Goal: Use online tool/utility: Utilize a website feature to perform a specific function

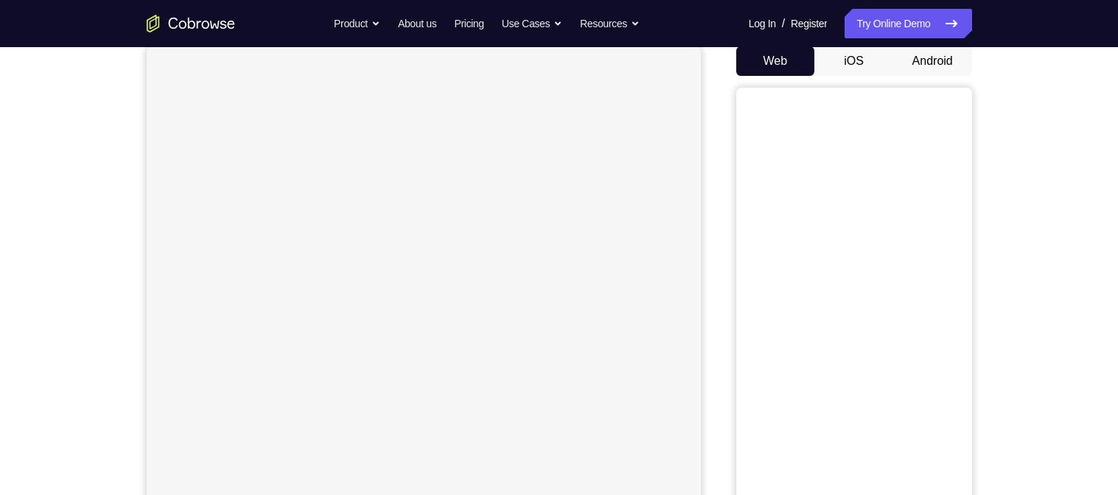
click at [960, 76] on button "Android" at bounding box center [933, 60] width 79 height 29
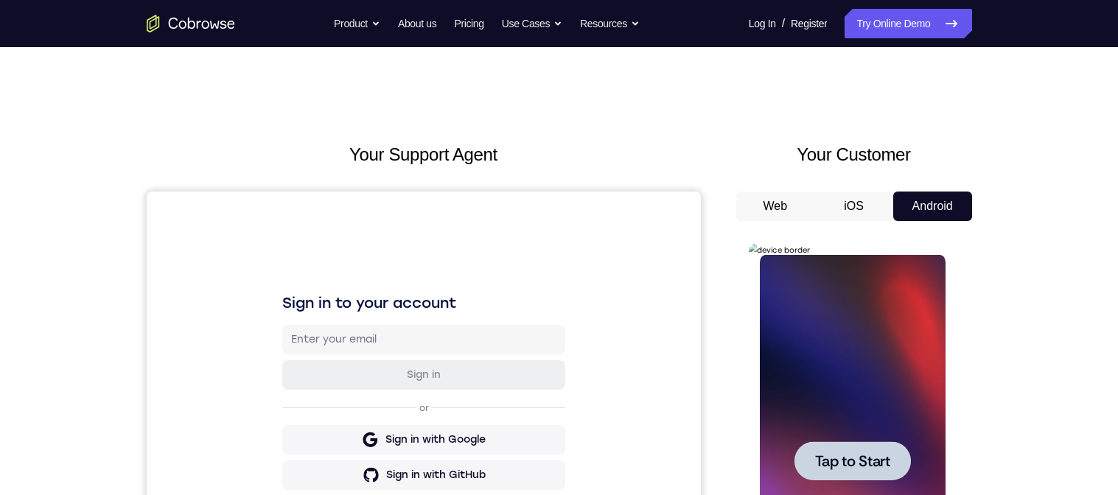
scroll to position [130, 0]
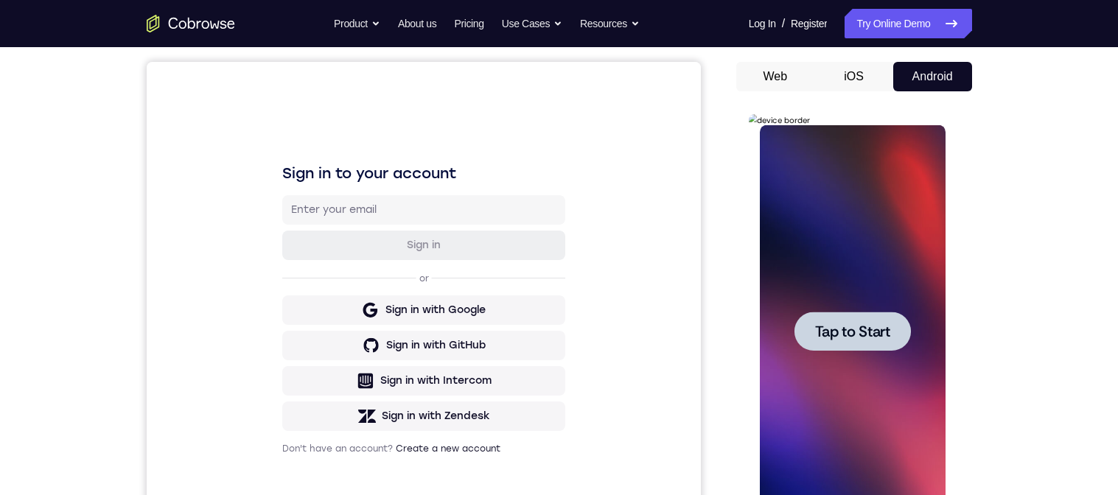
click at [872, 334] on span "Tap to Start" at bounding box center [852, 331] width 75 height 15
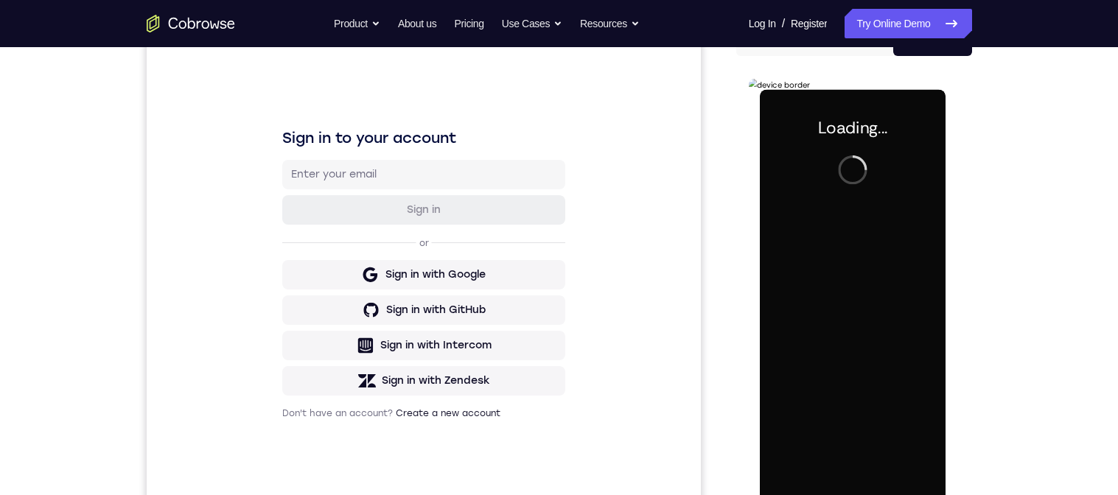
scroll to position [0, 0]
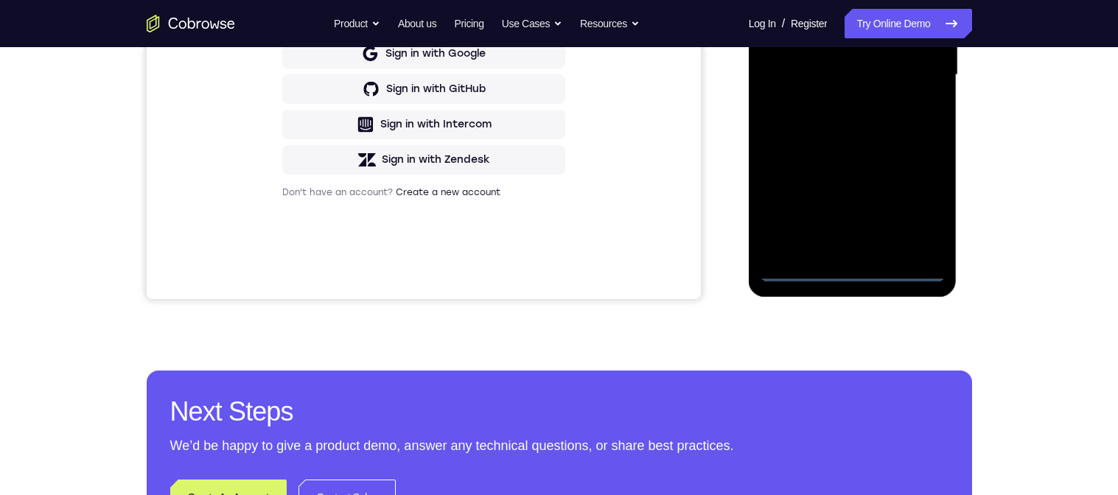
scroll to position [349, 0]
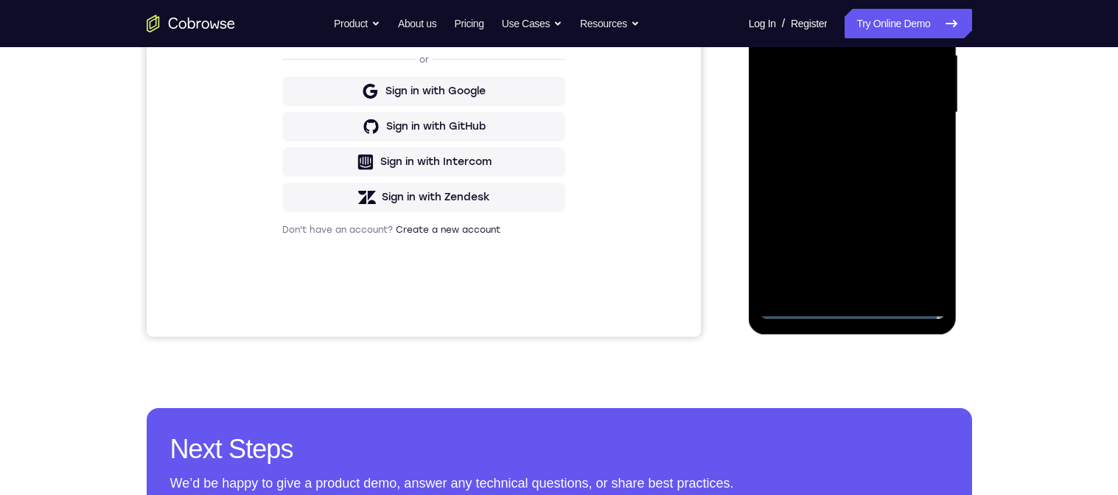
click at [866, 314] on div at bounding box center [853, 112] width 186 height 413
click at [967, 207] on div at bounding box center [855, 110] width 236 height 453
click at [937, 292] on div at bounding box center [853, 112] width 186 height 413
click at [927, 231] on div at bounding box center [853, 112] width 186 height 413
click at [929, 245] on div at bounding box center [853, 112] width 186 height 413
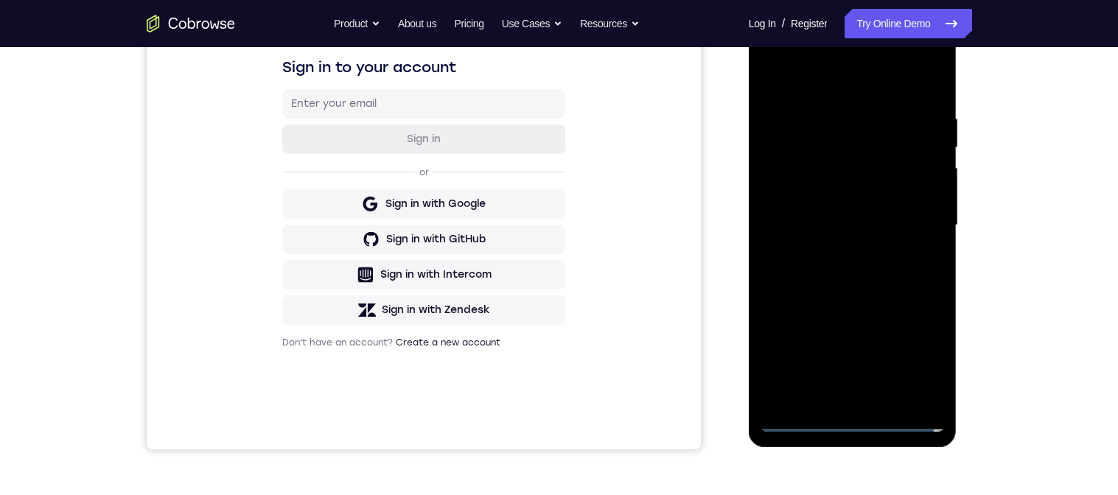
scroll to position [235, 0]
click at [796, 57] on div at bounding box center [853, 226] width 186 height 413
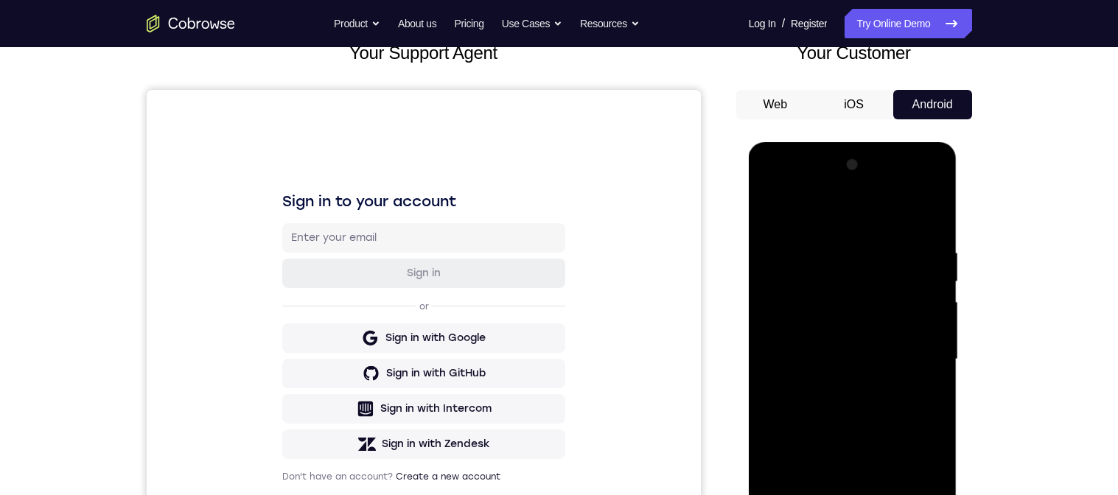
click at [915, 354] on div at bounding box center [853, 359] width 186 height 413
click at [842, 495] on div at bounding box center [853, 359] width 186 height 413
click at [845, 350] on div at bounding box center [853, 359] width 186 height 413
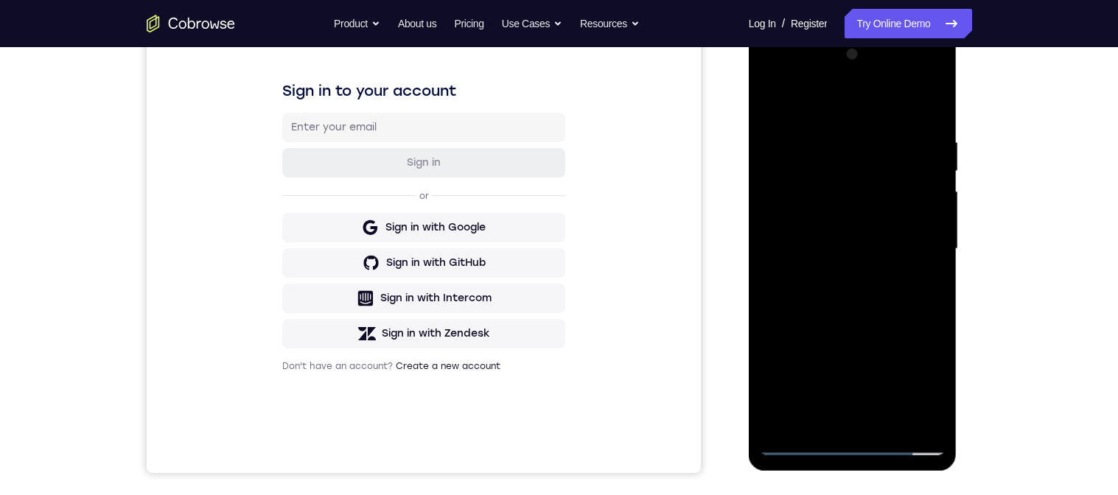
click at [843, 225] on div at bounding box center [853, 249] width 186 height 413
click at [916, 251] on div at bounding box center [853, 249] width 186 height 413
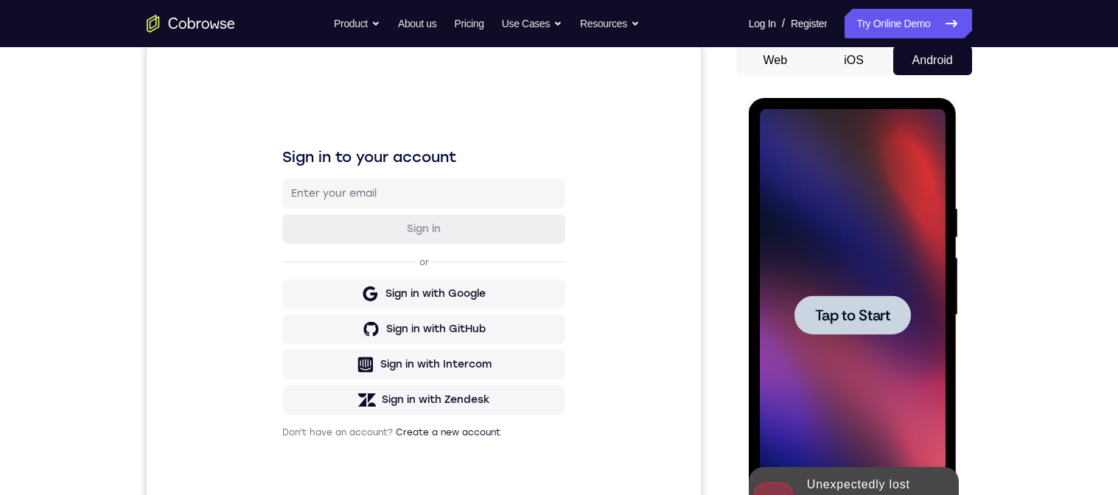
scroll to position [343, 0]
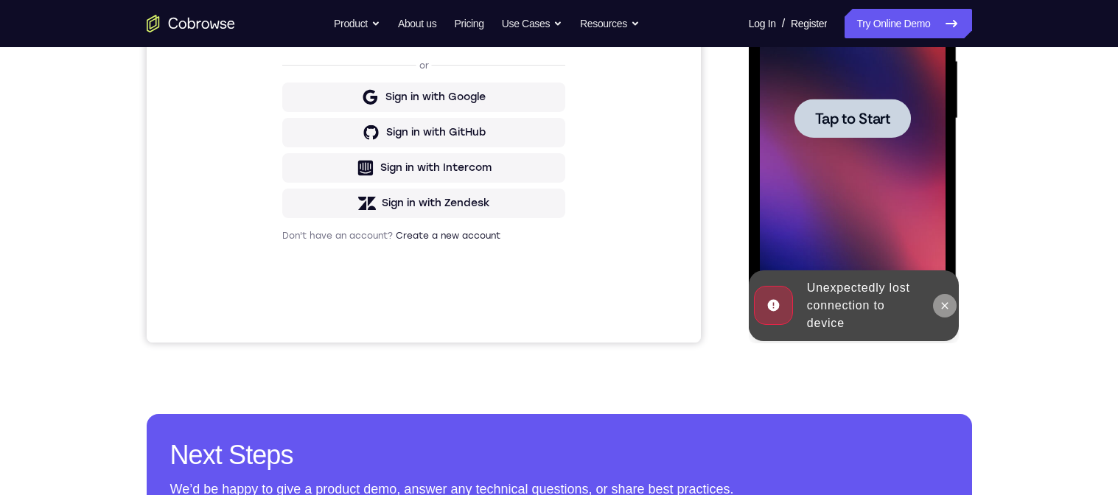
click at [954, 306] on button at bounding box center [945, 306] width 24 height 24
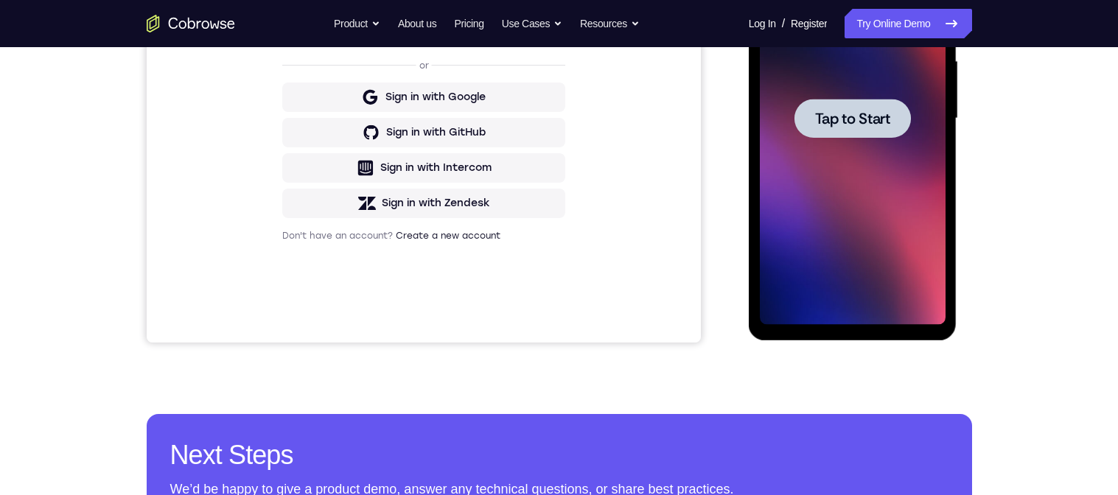
click at [860, 115] on span "Tap to Start" at bounding box center [852, 118] width 75 height 15
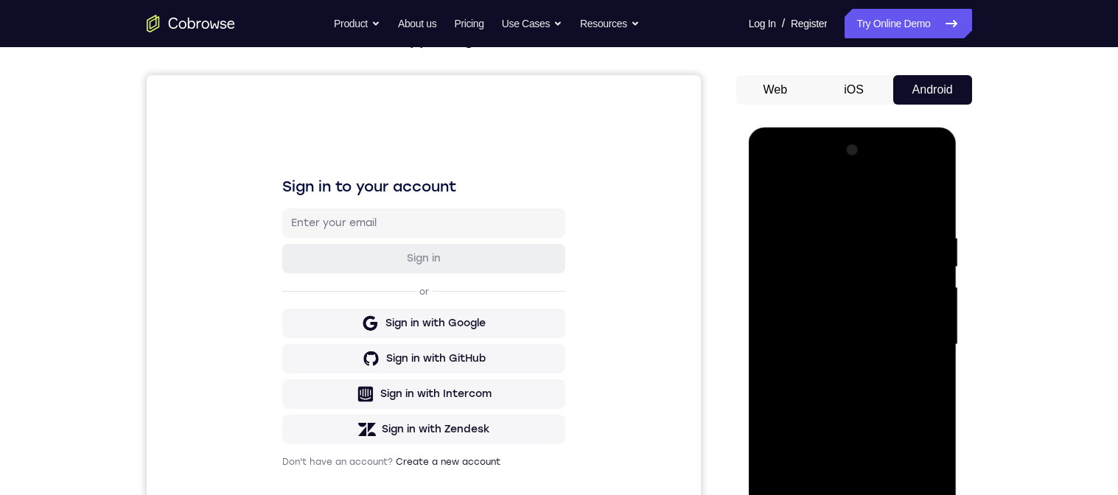
scroll to position [366, 0]
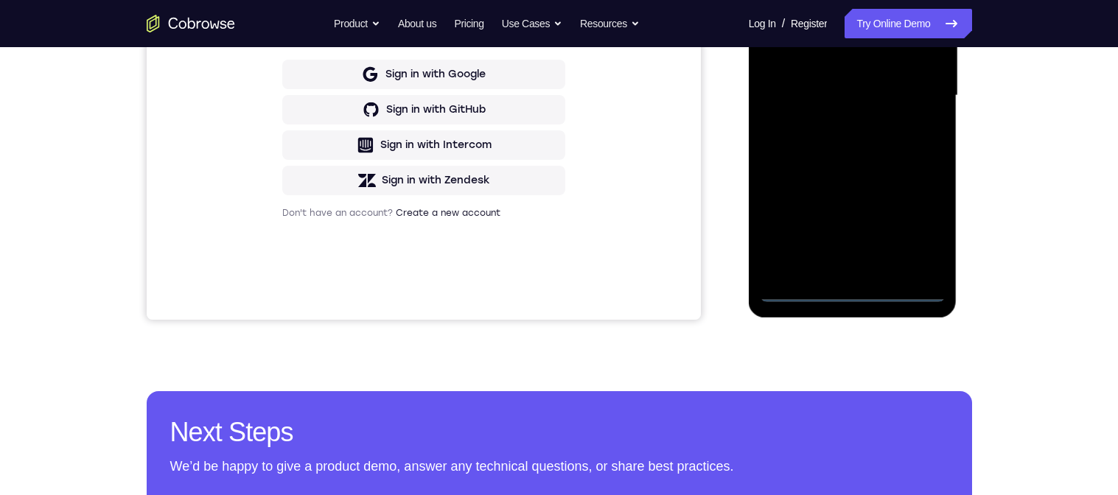
click at [853, 291] on div at bounding box center [853, 95] width 186 height 413
click at [915, 226] on div at bounding box center [853, 95] width 186 height 413
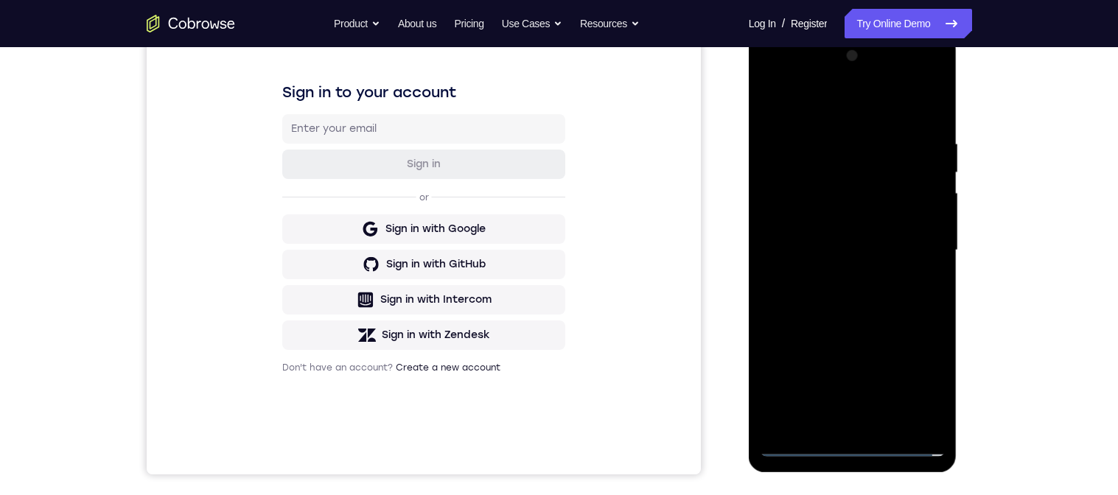
scroll to position [233, 0]
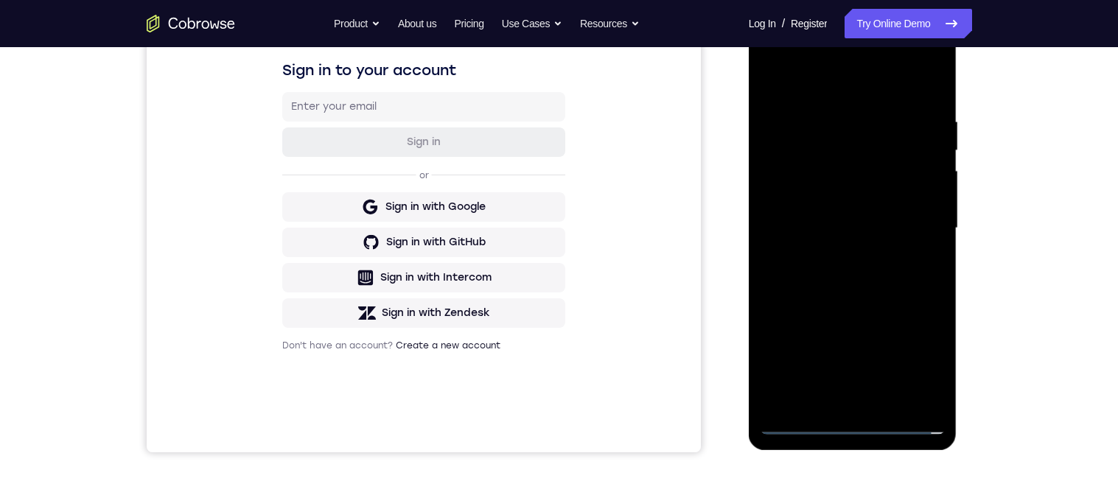
click at [790, 57] on div at bounding box center [853, 228] width 186 height 413
click at [915, 219] on div at bounding box center [853, 228] width 186 height 413
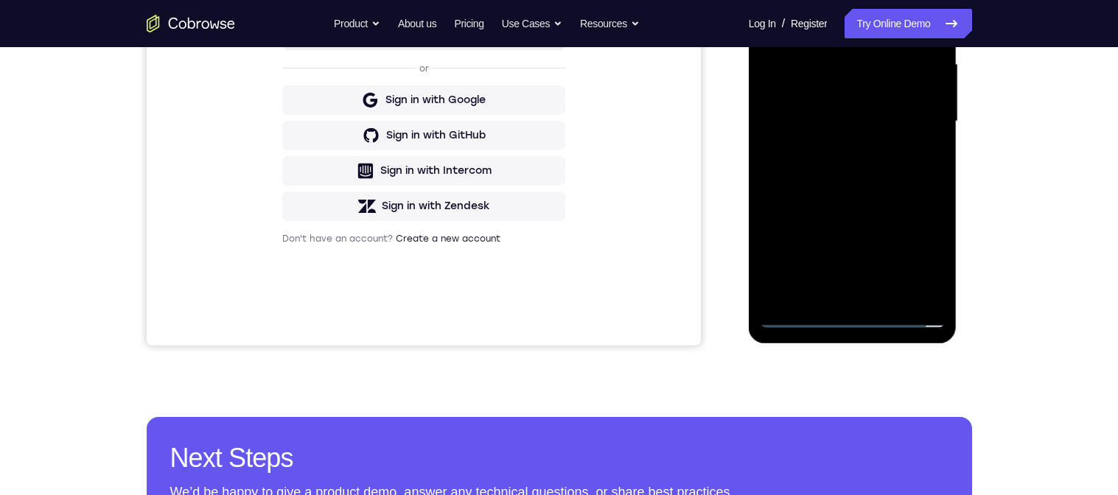
click at [838, 294] on div at bounding box center [853, 121] width 186 height 413
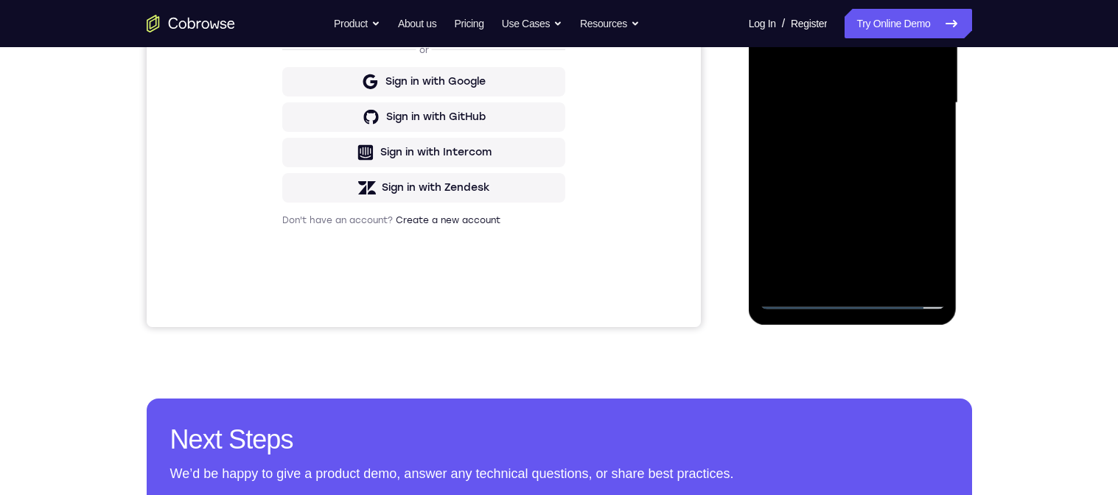
click at [841, 91] on div at bounding box center [853, 103] width 186 height 413
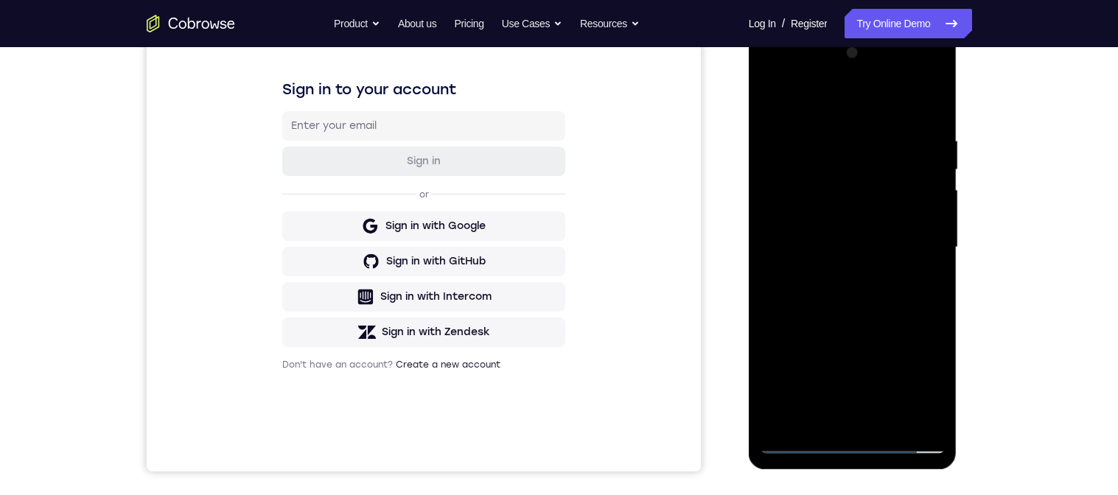
click at [871, 217] on div at bounding box center [853, 247] width 186 height 413
click at [927, 248] on div at bounding box center [853, 247] width 186 height 413
click at [878, 302] on div at bounding box center [853, 247] width 186 height 413
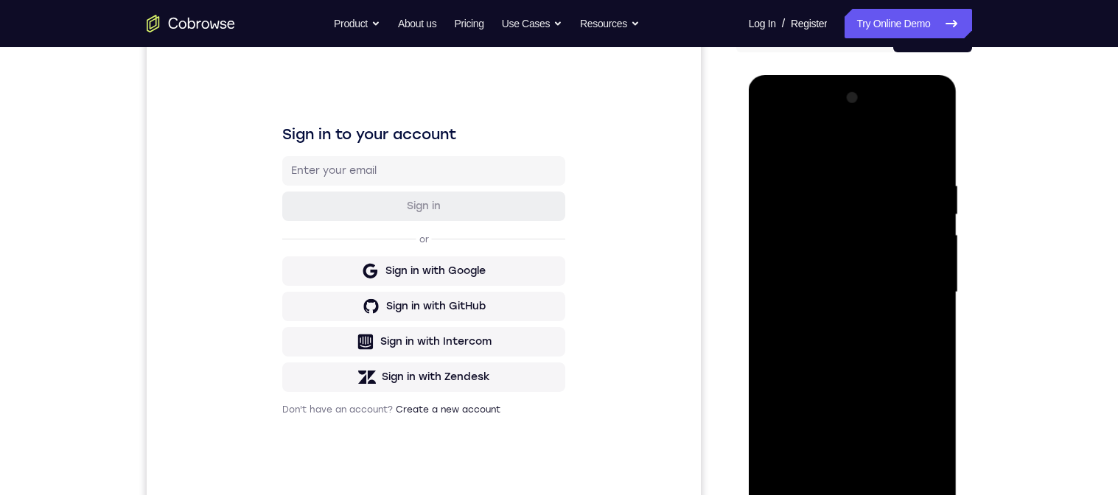
scroll to position [172, 0]
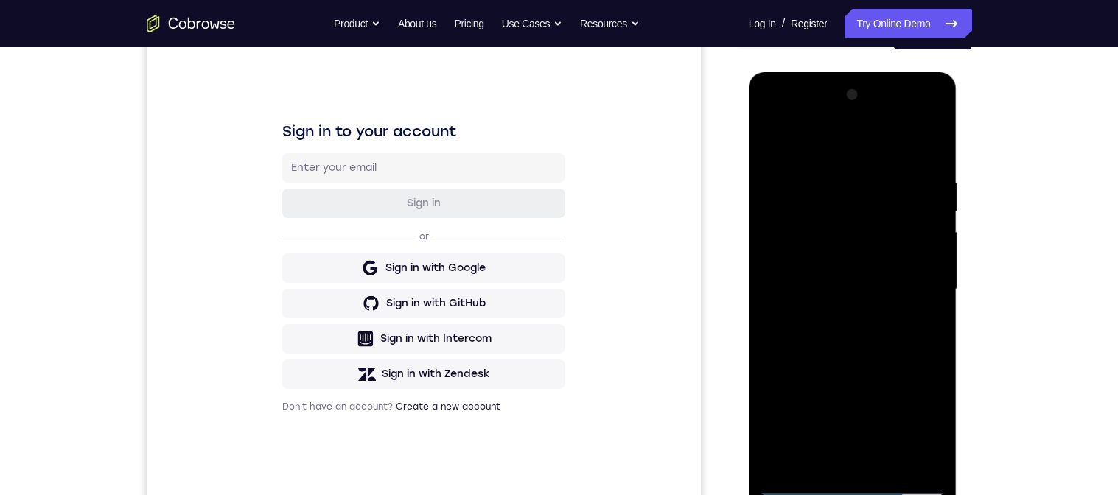
click at [903, 349] on div at bounding box center [853, 289] width 186 height 413
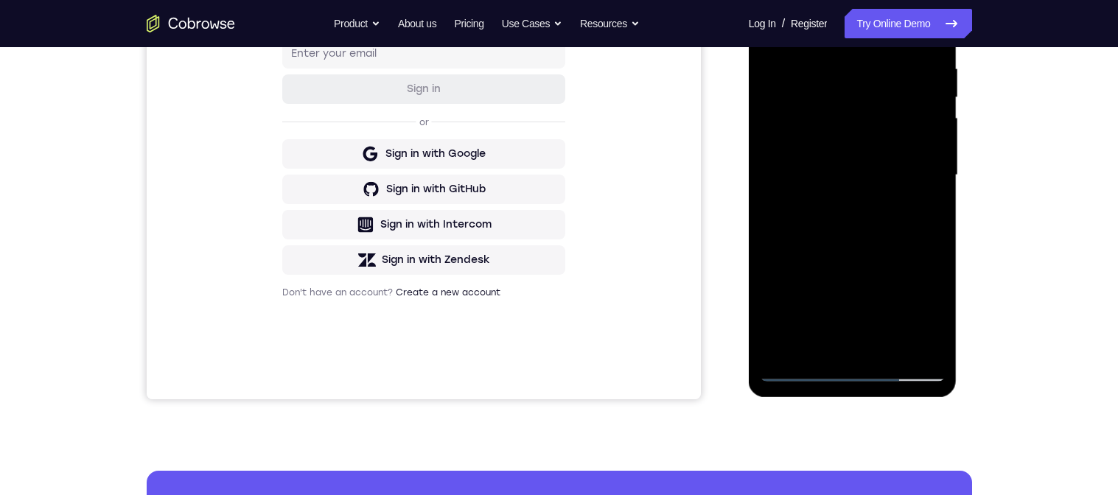
click at [895, 349] on div at bounding box center [853, 175] width 186 height 413
click at [880, 258] on div at bounding box center [853, 175] width 186 height 413
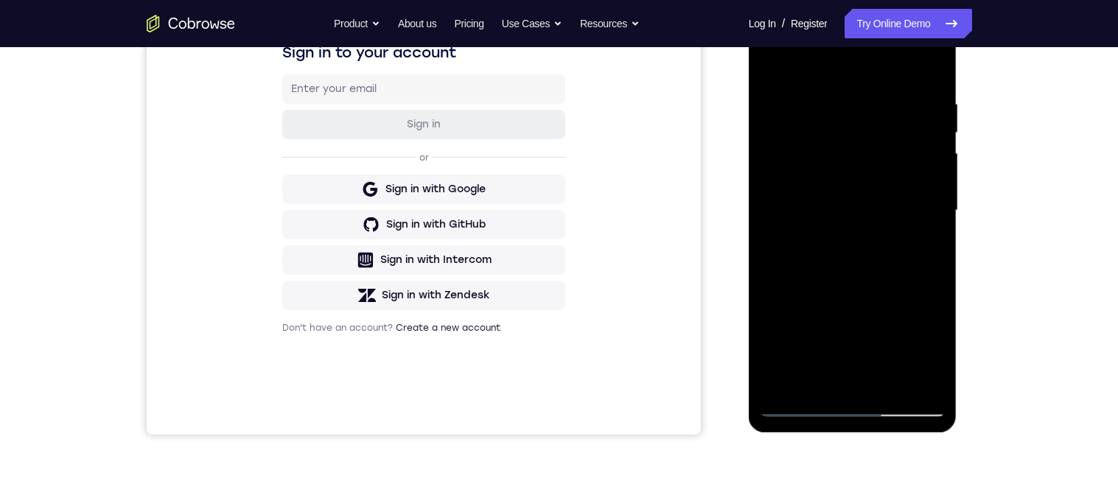
click at [779, 57] on div at bounding box center [853, 210] width 186 height 413
click at [824, 391] on div at bounding box center [853, 210] width 186 height 413
click at [820, 388] on div at bounding box center [853, 210] width 186 height 413
click at [818, 386] on div at bounding box center [853, 210] width 186 height 413
click at [820, 380] on div at bounding box center [853, 210] width 186 height 413
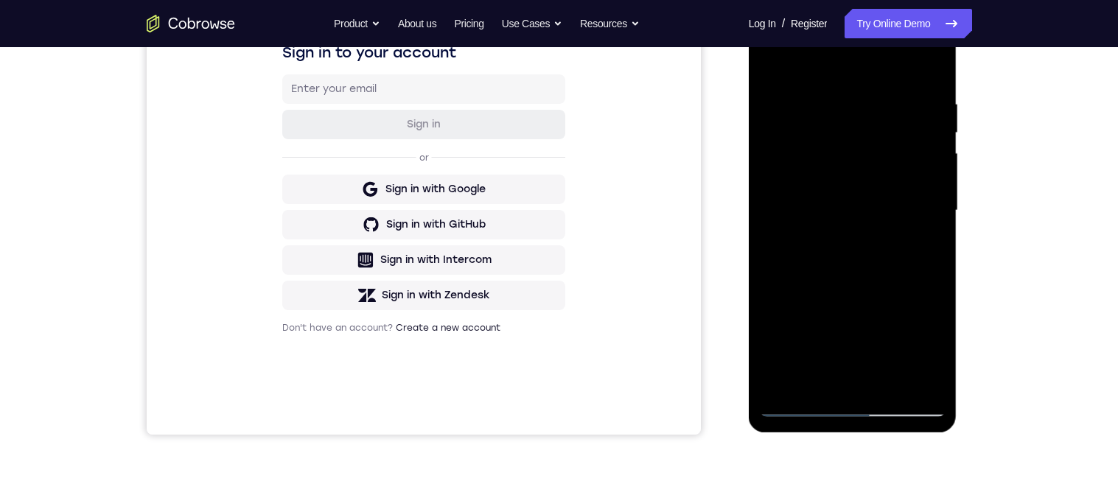
click at [887, 64] on div at bounding box center [853, 210] width 186 height 413
click at [871, 94] on div at bounding box center [853, 210] width 186 height 413
